Goal: Task Accomplishment & Management: Use online tool/utility

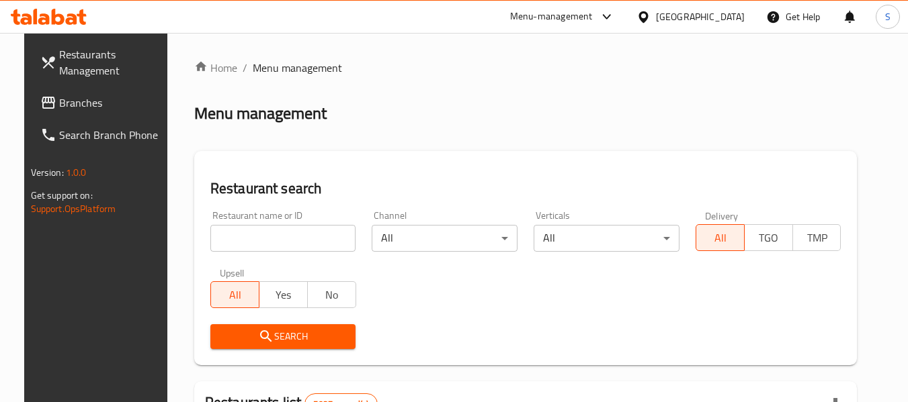
click at [464, 169] on div "Restaurant search Restaurant name or ID Restaurant name or ID Channel All ​ Ver…" at bounding box center [525, 258] width 663 height 214
click at [59, 103] on span "Branches" at bounding box center [112, 103] width 106 height 16
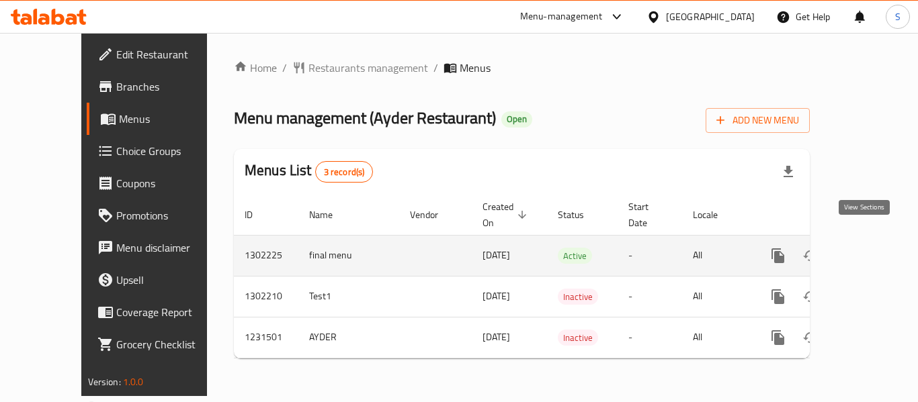
click at [867, 248] on icon "enhanced table" at bounding box center [875, 256] width 16 height 16
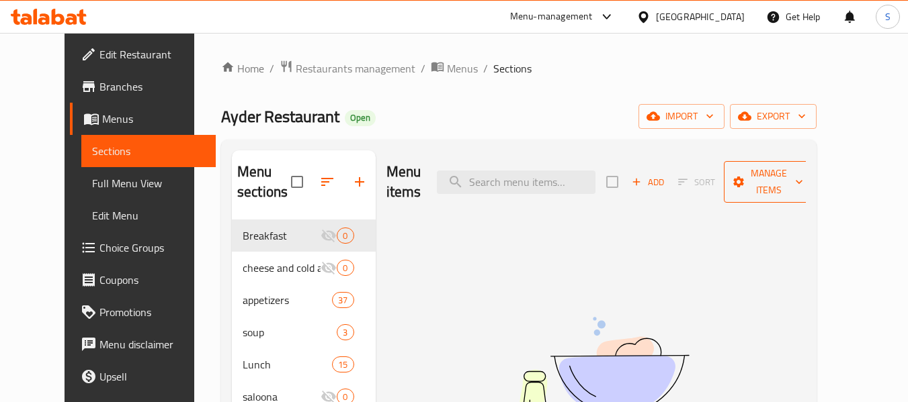
click at [803, 178] on span "Manage items" at bounding box center [768, 182] width 69 height 34
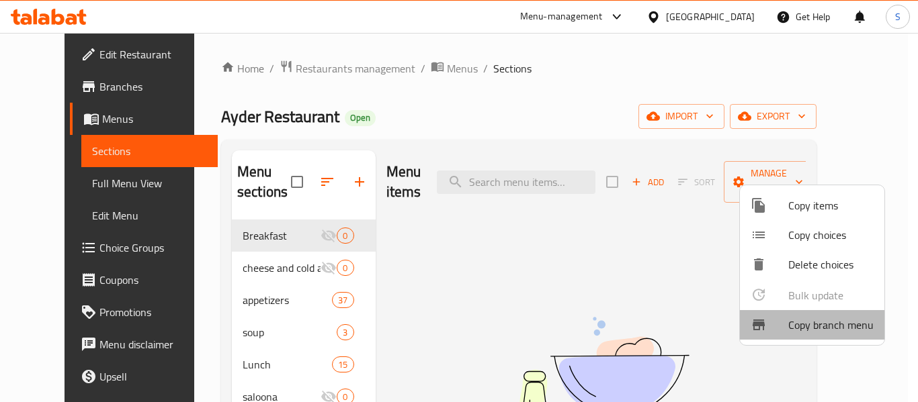
click at [824, 323] on span "Copy branch menu" at bounding box center [830, 325] width 85 height 16
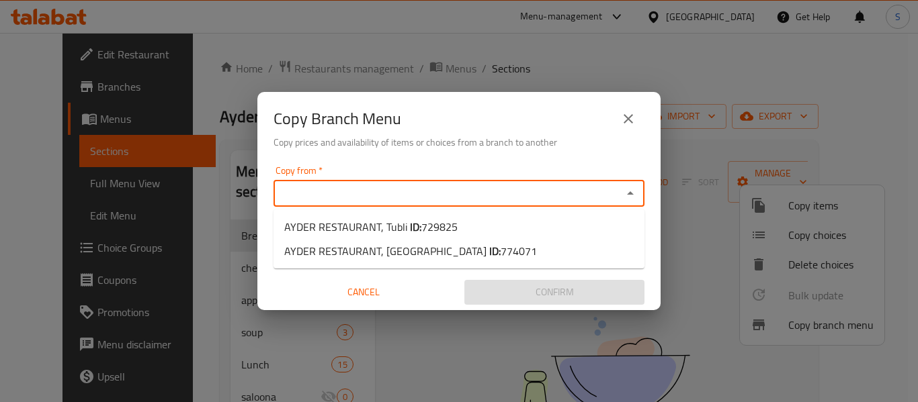
click at [390, 187] on input "Copy from   *" at bounding box center [447, 193] width 341 height 19
click at [415, 225] on b "ID:" at bounding box center [415, 227] width 11 height 20
type input "AYDER RESTAURANT, Tubli"
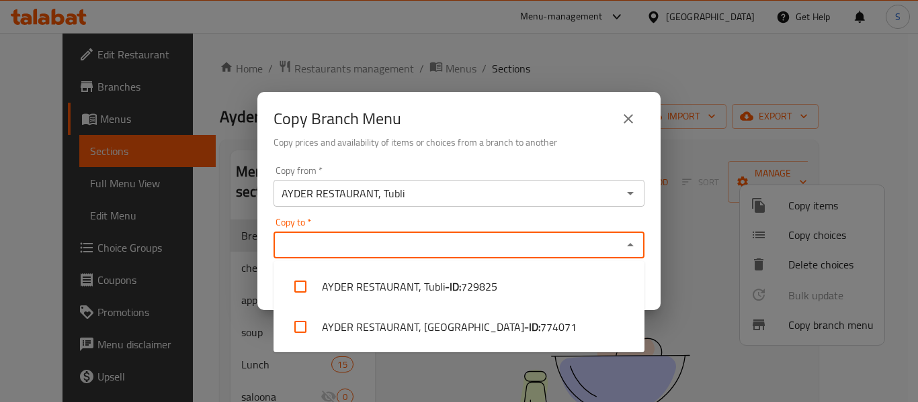
click at [421, 251] on input "Copy to   *" at bounding box center [447, 245] width 341 height 19
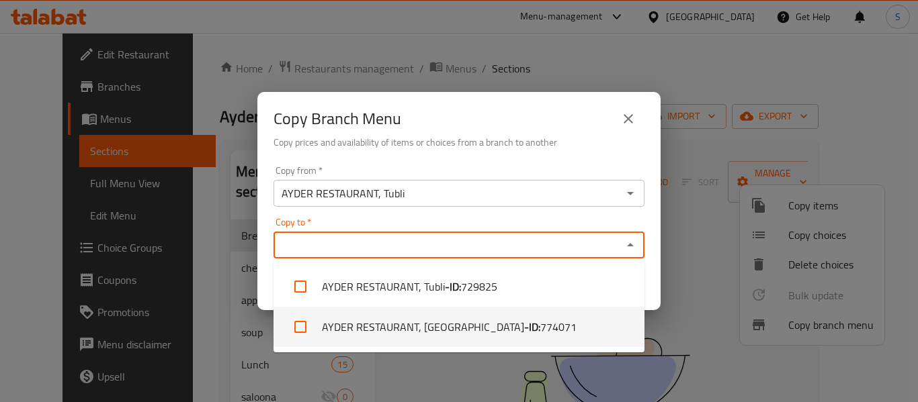
click at [431, 335] on li "AYDER RESTAURANT, Malkiya - ID: 774071" at bounding box center [458, 327] width 371 height 40
checkbox input "true"
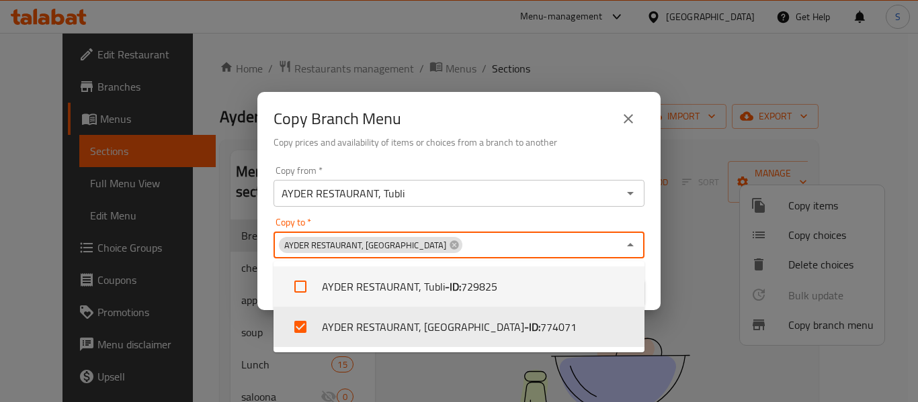
click at [652, 266] on div "Copy from   * AYDER RESTAURANT, Tubli Copy from * Copy to   * AYDER RESTAURANT,…" at bounding box center [458, 236] width 403 height 150
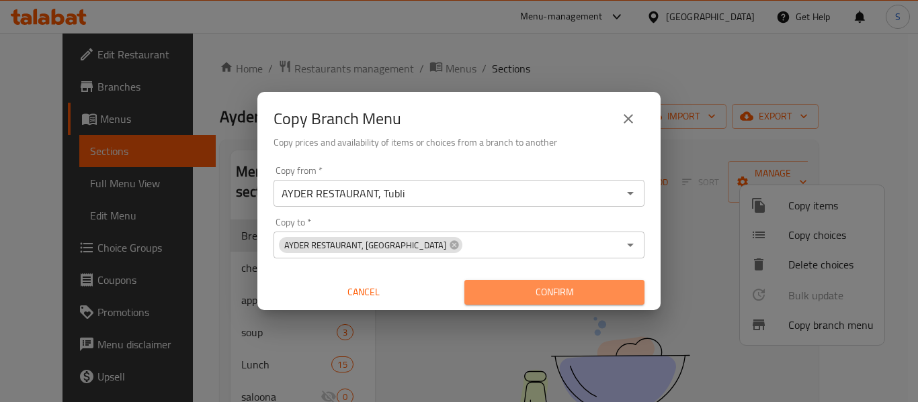
click at [615, 297] on span "Confirm" at bounding box center [554, 292] width 159 height 17
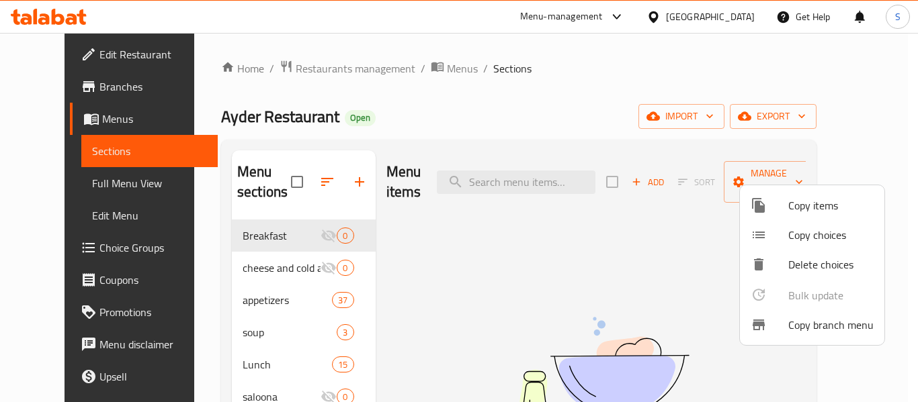
click at [594, 87] on div at bounding box center [459, 201] width 918 height 402
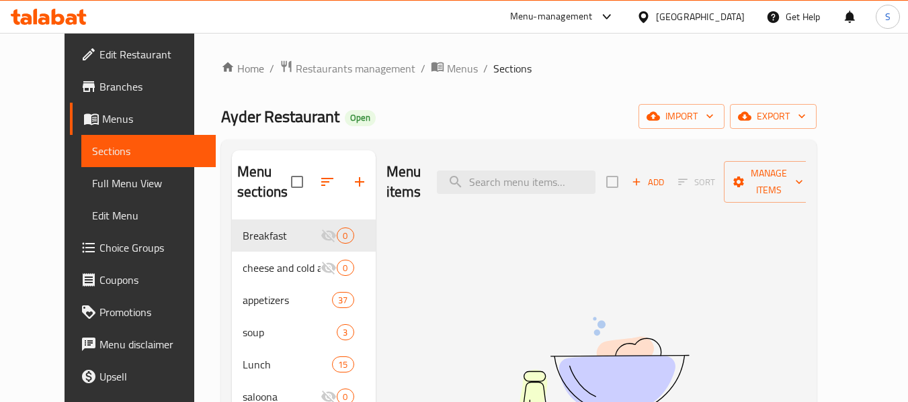
click at [54, 26] on div at bounding box center [48, 16] width 97 height 27
click at [56, 20] on icon at bounding box center [49, 17] width 76 height 16
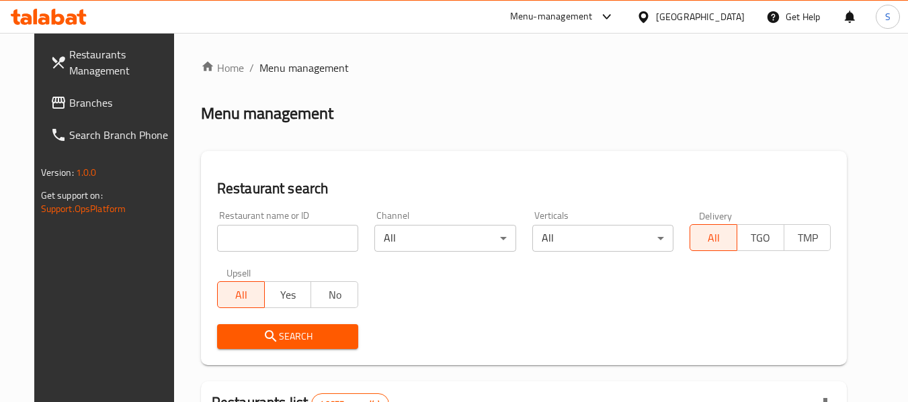
click at [69, 101] on span "Branches" at bounding box center [122, 103] width 106 height 16
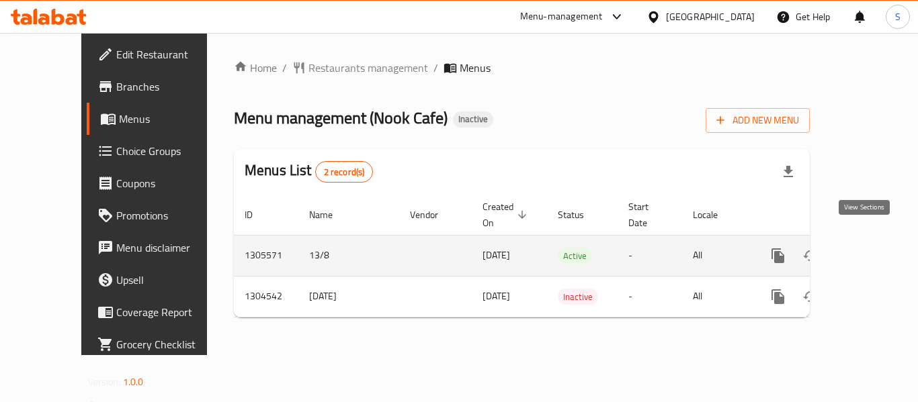
click at [867, 248] on icon "enhanced table" at bounding box center [875, 256] width 16 height 16
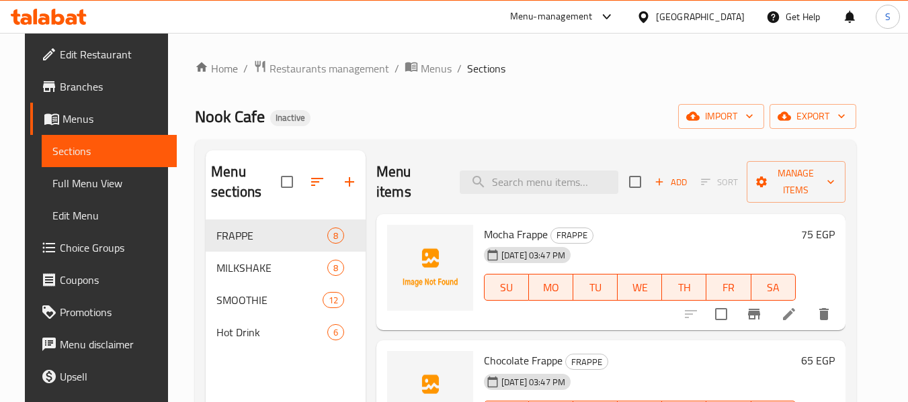
click at [562, 102] on div "Home / Restaurants management / Menus / Sections Nook Cafe Inactive import expo…" at bounding box center [525, 312] width 661 height 504
